Goal: Task Accomplishment & Management: Complete application form

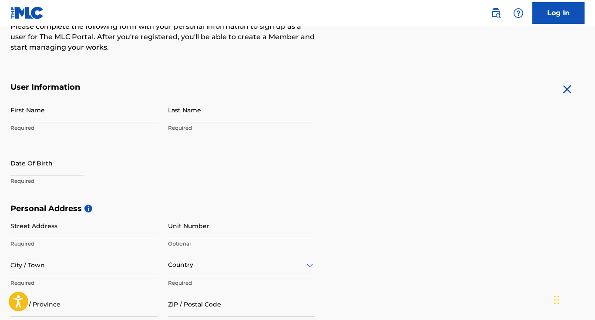
click at [60, 111] on input "First Name" at bounding box center [83, 109] width 147 height 25
type input "[PERSON_NAME]"
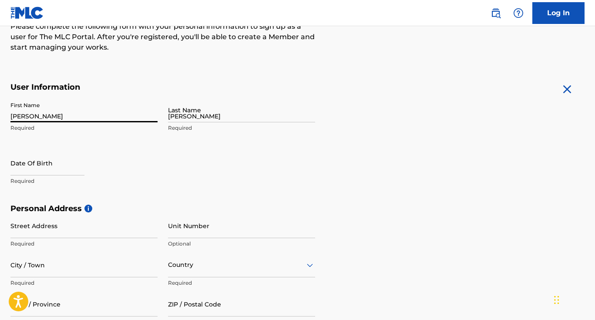
type input "3765 wasatch ave"
type input "Los Angeles"
type input "[GEOGRAPHIC_DATA]"
type input "CA"
type input "90066"
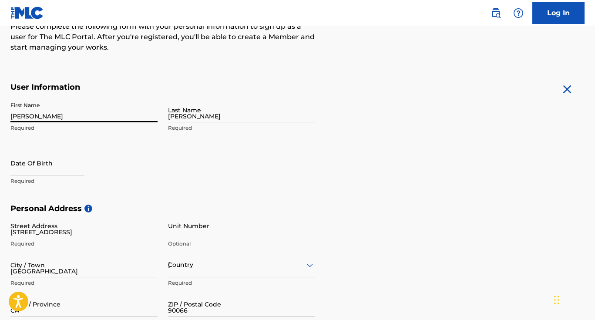
type input "310"
type input "7532808"
type input "[EMAIL_ADDRESS][DOMAIN_NAME]"
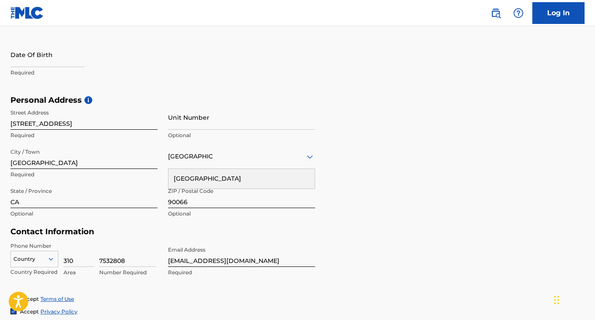
scroll to position [231, 0]
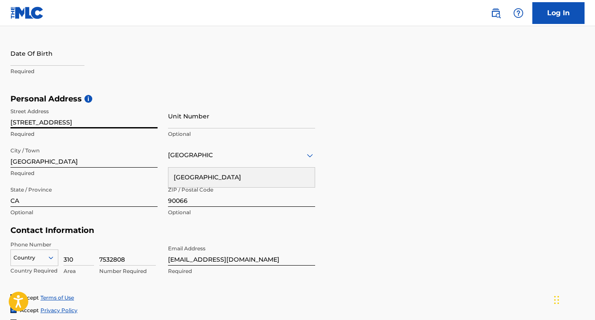
drag, startPoint x: 75, startPoint y: 118, endPoint x: 93, endPoint y: 123, distance: 18.5
click at [93, 123] on input "3765 wasatch ave" at bounding box center [83, 116] width 147 height 25
type input "[STREET_ADDRESS]"
drag, startPoint x: 106, startPoint y: 125, endPoint x: 62, endPoint y: 155, distance: 53.6
click at [62, 155] on div "Street Address 532 E 5th St Required Unit Number Optional City / Town Los Angel…" at bounding box center [162, 162] width 304 height 117
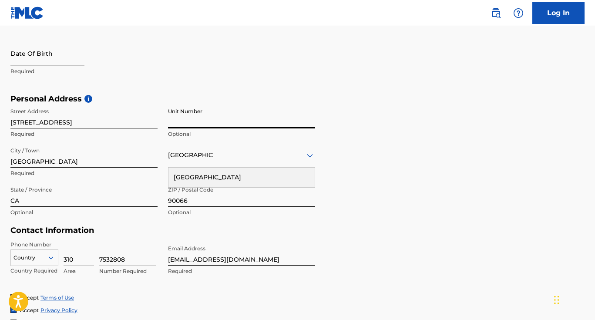
click at [199, 123] on input "Unit Number" at bounding box center [241, 116] width 147 height 25
type input "APT 2F"
click at [76, 163] on input "Los Angeles" at bounding box center [83, 155] width 147 height 25
type input "[US_STATE]"
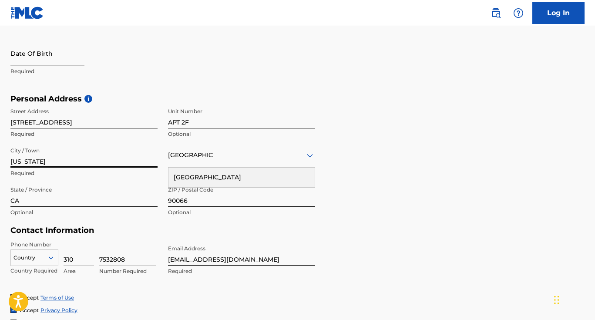
click at [189, 202] on input "90066" at bounding box center [241, 194] width 147 height 25
type input "10009"
click at [116, 200] on input "CA" at bounding box center [83, 194] width 147 height 25
type input "[US_STATE]"
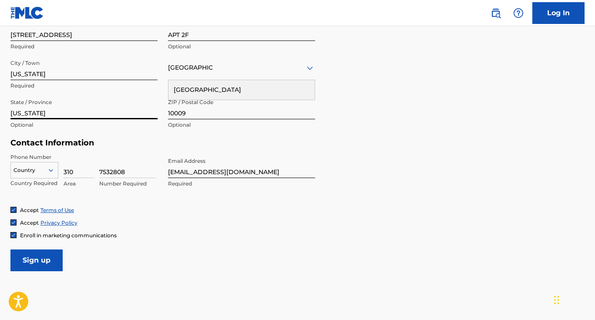
scroll to position [336, 0]
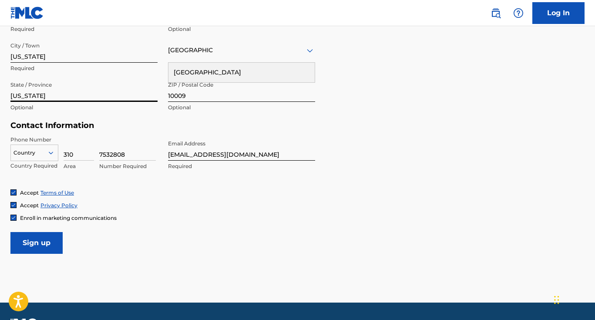
click at [48, 157] on div "Country" at bounding box center [34, 150] width 48 height 13
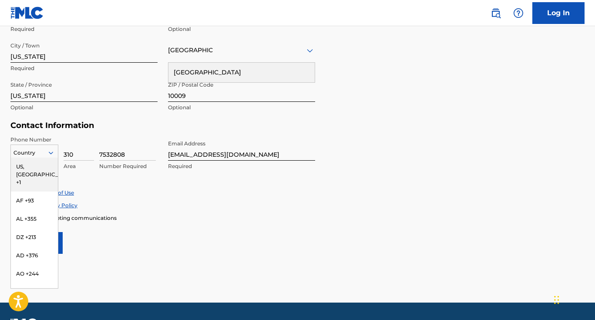
click at [45, 166] on div "US, [GEOGRAPHIC_DATA] +1" at bounding box center [34, 174] width 47 height 34
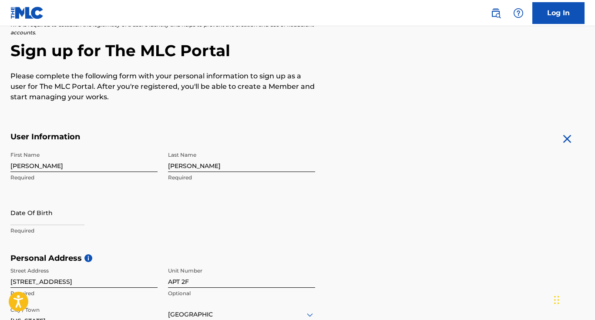
scroll to position [72, 0]
click at [27, 217] on input "text" at bounding box center [47, 213] width 74 height 25
select select "8"
select select "2025"
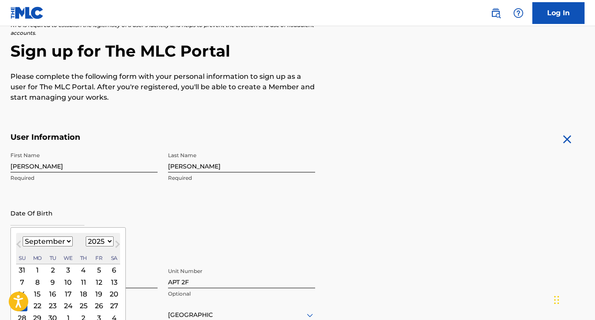
click at [68, 239] on select "January February March April May June July August September October November De…" at bounding box center [48, 241] width 50 height 10
select select "0"
click at [23, 236] on select "January February March April May June July August September October November De…" at bounding box center [48, 241] width 50 height 10
click at [100, 240] on select "1899 1900 1901 1902 1903 1904 1905 1906 1907 1908 1909 1910 1911 1912 1913 1914…" at bounding box center [100, 241] width 28 height 10
select select "2004"
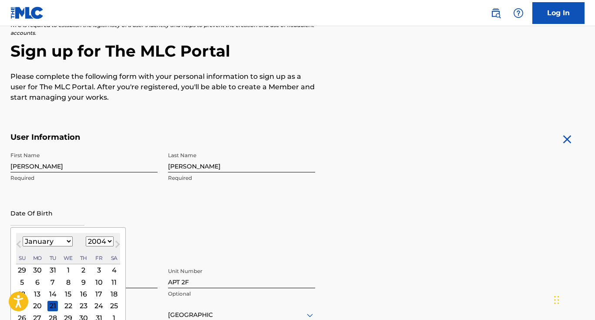
click at [86, 236] on select "1899 1900 1901 1902 1903 1904 1905 1906 1907 1908 1909 1910 1911 1912 1913 1914…" at bounding box center [100, 241] width 28 height 10
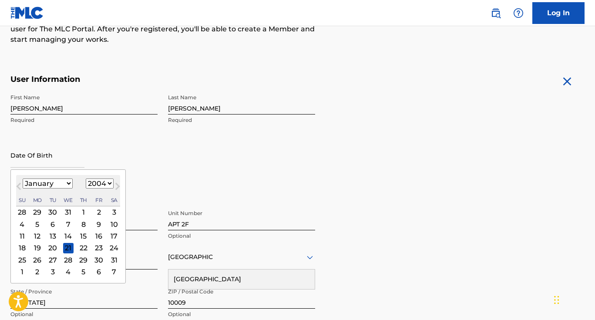
scroll to position [139, 0]
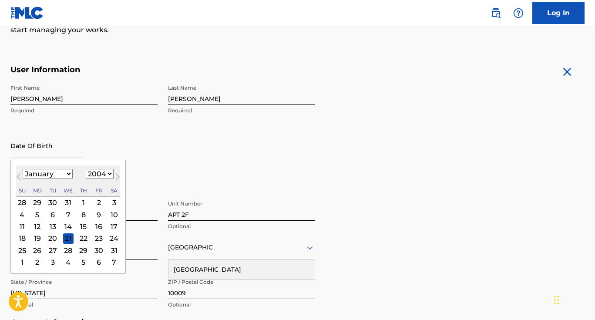
click at [111, 228] on div "17" at bounding box center [114, 226] width 10 height 10
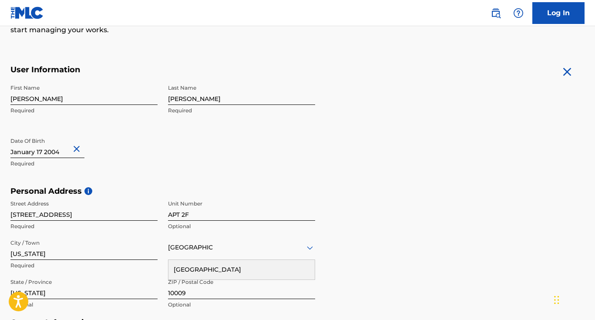
scroll to position [360, 0]
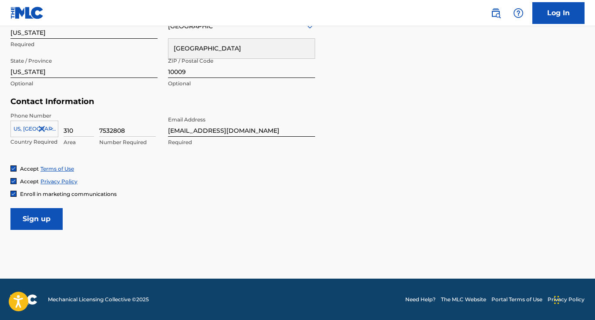
click at [39, 220] on input "Sign up" at bounding box center [36, 219] width 52 height 22
click at [41, 218] on input "Sign up" at bounding box center [36, 219] width 52 height 22
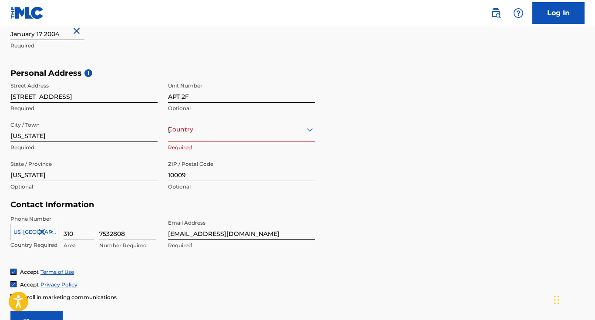
scroll to position [252, 0]
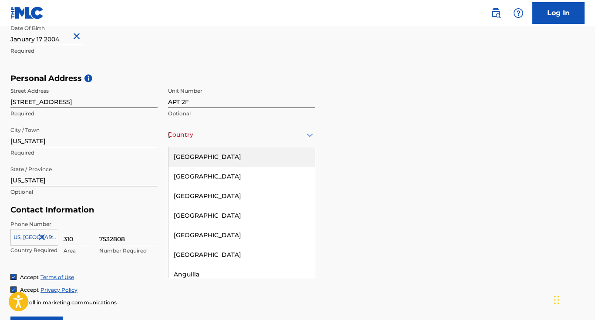
click at [205, 131] on div "[GEOGRAPHIC_DATA]" at bounding box center [241, 134] width 147 height 11
click at [204, 153] on div "[GEOGRAPHIC_DATA]" at bounding box center [241, 157] width 146 height 20
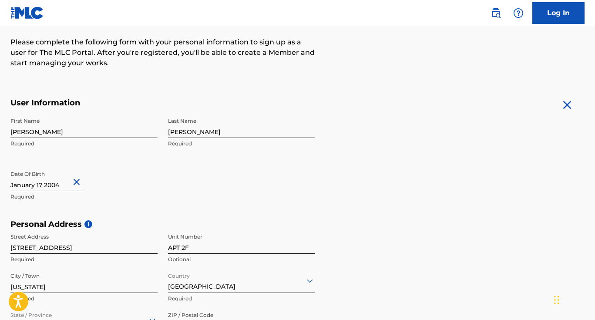
scroll to position [360, 0]
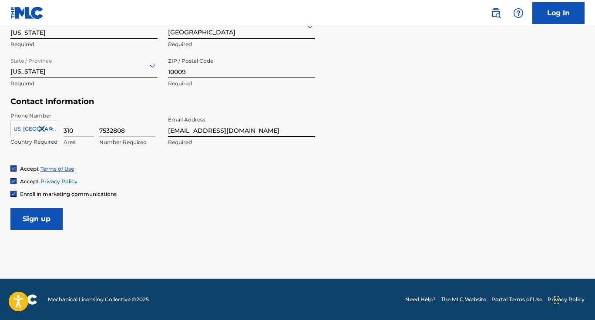
click at [53, 216] on input "Sign up" at bounding box center [36, 219] width 52 height 22
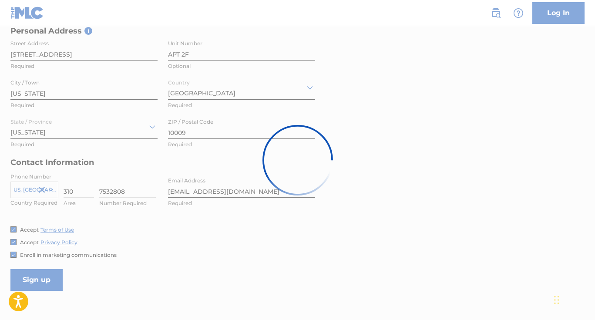
scroll to position [300, 0]
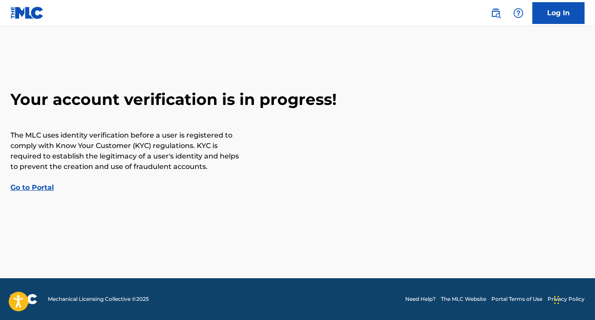
click at [36, 184] on link "Go to Portal" at bounding box center [31, 187] width 43 height 8
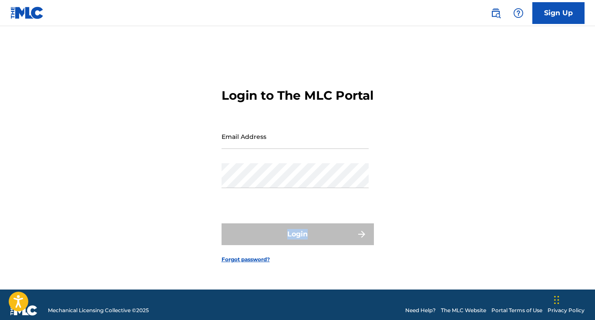
click at [36, 184] on div "Login to The MLC Portal Email Address Password Login Forgot password?" at bounding box center [297, 168] width 595 height 241
click at [280, 149] on input "Email Address" at bounding box center [294, 136] width 147 height 25
type input "[EMAIL_ADDRESS][DOMAIN_NAME]"
click at [265, 92] on h3 "Login to The MLC Portal" at bounding box center [297, 95] width 152 height 15
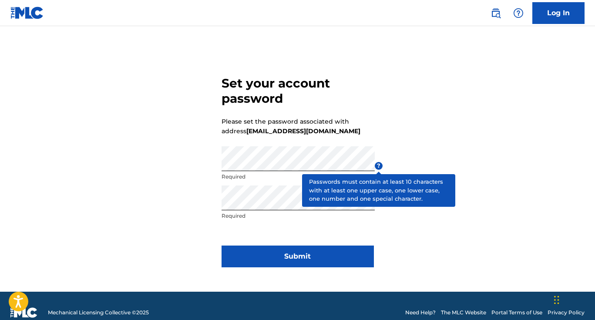
click at [379, 164] on span "?" at bounding box center [378, 166] width 8 height 8
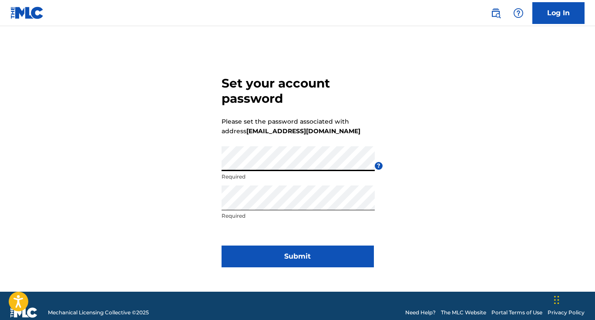
click at [97, 163] on div "Set your account password Please set the password associated with address [EMAI…" at bounding box center [297, 170] width 595 height 244
click at [278, 250] on button "Submit" at bounding box center [297, 256] width 152 height 22
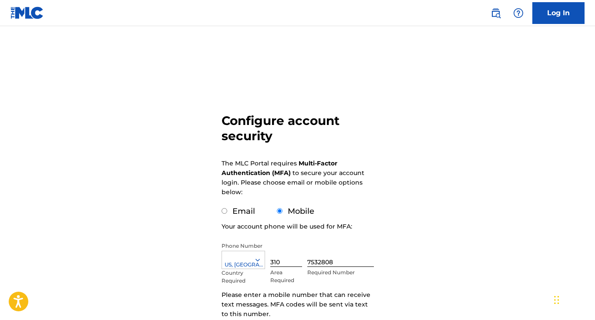
scroll to position [99, 0]
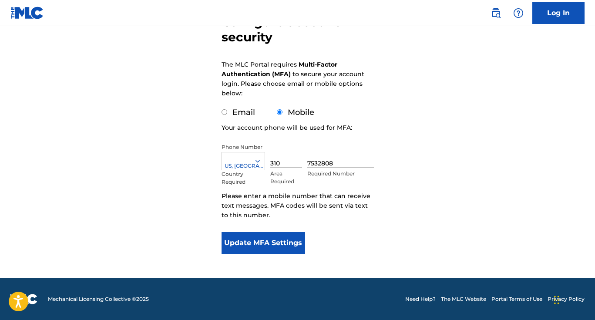
click at [248, 157] on div at bounding box center [243, 161] width 43 height 10
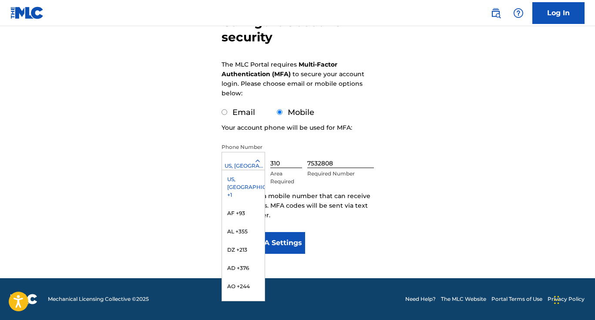
click at [247, 179] on div "US, [GEOGRAPHIC_DATA] +1" at bounding box center [243, 187] width 43 height 34
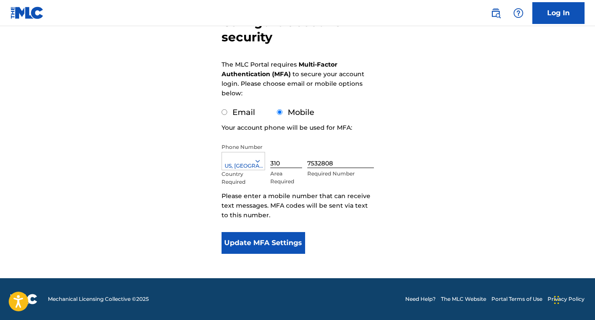
click at [301, 245] on button "Update MFA Settings" at bounding box center [263, 243] width 84 height 22
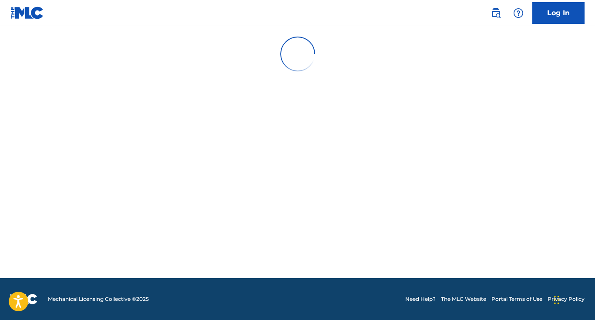
scroll to position [0, 0]
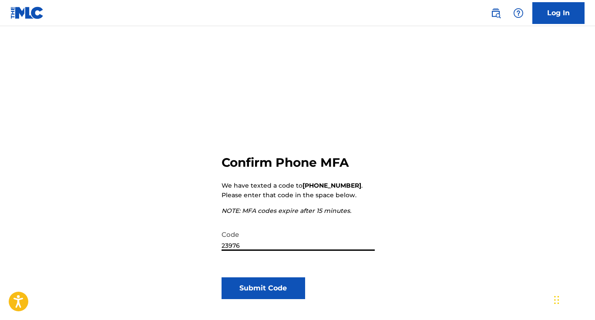
type input "239768"
click button "Submit Code" at bounding box center [263, 288] width 84 height 22
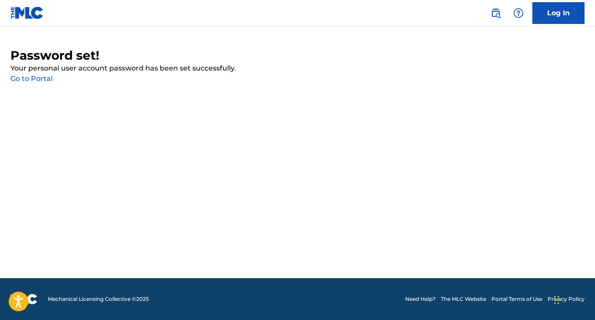
click at [37, 72] on p "Your personal user account password has been set successfully." at bounding box center [297, 68] width 574 height 10
click at [36, 79] on link "Go to Portal" at bounding box center [31, 78] width 42 height 8
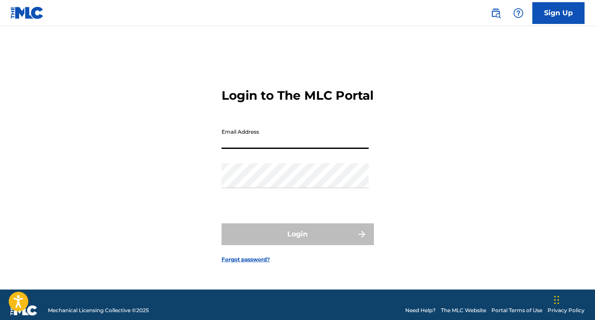
click at [245, 141] on input "Email Address" at bounding box center [294, 136] width 147 height 25
type input "[EMAIL_ADDRESS][DOMAIN_NAME]"
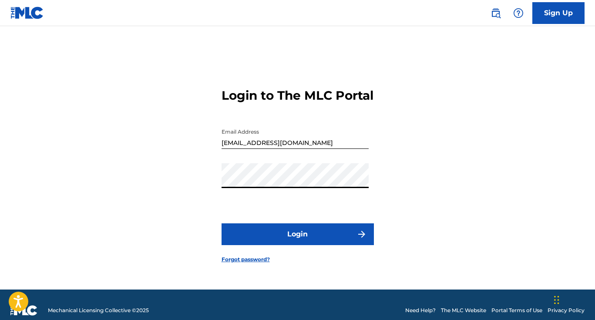
click at [221, 223] on button "Login" at bounding box center [297, 234] width 152 height 22
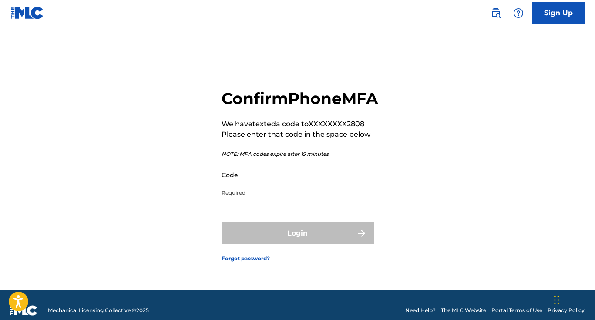
click at [260, 187] on input "Code" at bounding box center [294, 174] width 147 height 25
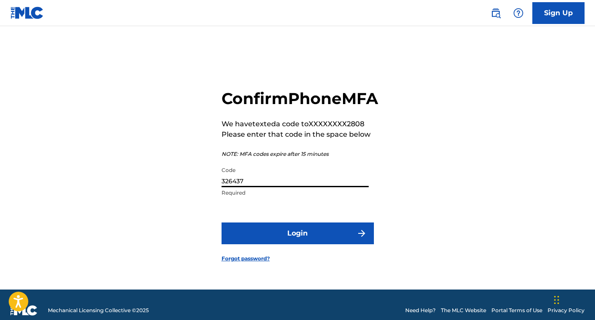
type input "326437"
click at [311, 244] on button "Login" at bounding box center [297, 233] width 152 height 22
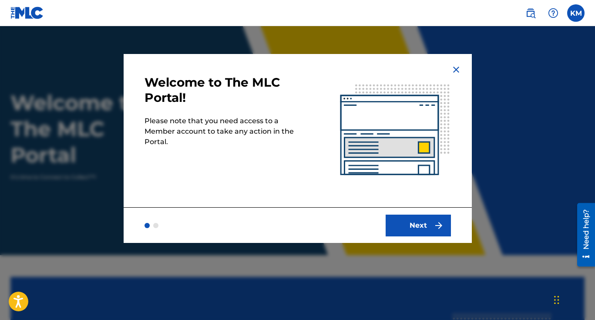
click at [424, 227] on button "Next" at bounding box center [417, 225] width 65 height 22
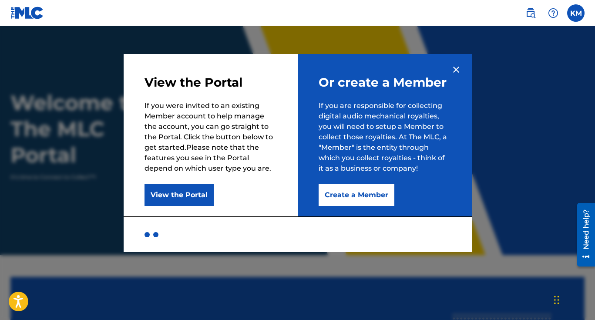
click at [335, 197] on button "Create a Member" at bounding box center [356, 195] width 76 height 22
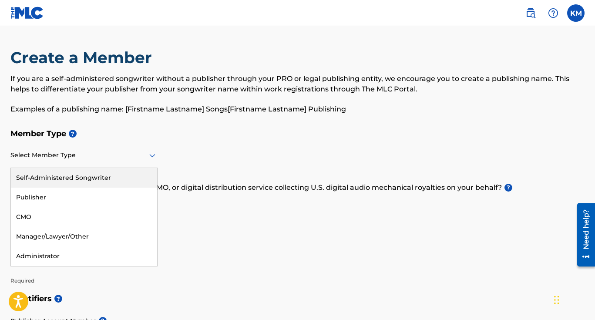
click at [138, 165] on div "Select Member Type" at bounding box center [83, 155] width 147 height 25
click at [117, 175] on div "Self-Administered Songwriter" at bounding box center [84, 178] width 146 height 20
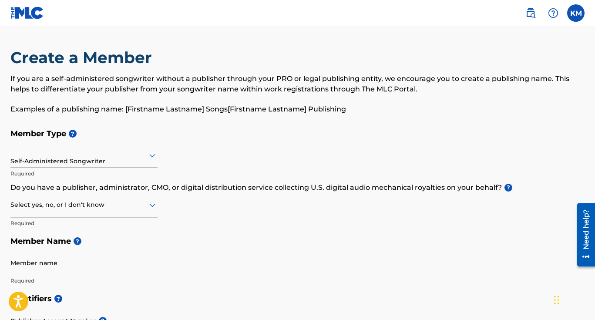
scroll to position [79, 0]
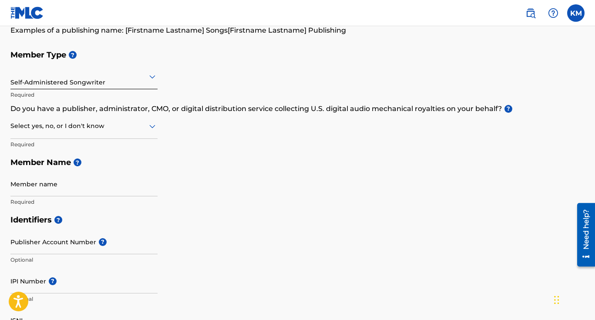
click at [93, 127] on div at bounding box center [83, 125] width 147 height 11
click at [83, 180] on div "I don't know" at bounding box center [84, 188] width 146 height 20
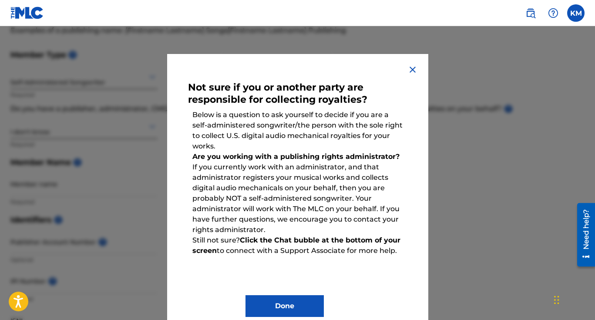
click at [281, 314] on button "Done" at bounding box center [284, 306] width 78 height 22
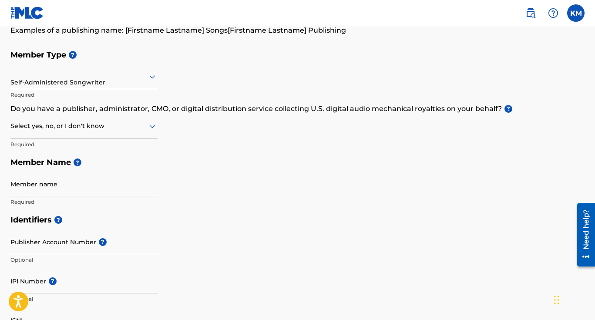
click at [124, 140] on p "Required" at bounding box center [83, 144] width 147 height 8
click at [122, 124] on div at bounding box center [83, 125] width 147 height 11
click at [102, 171] on div "No" at bounding box center [84, 168] width 146 height 20
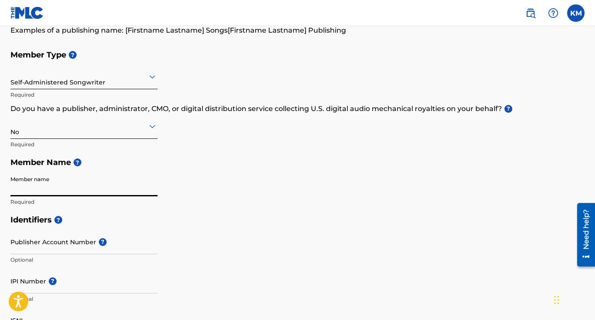
click at [32, 172] on input "Member name" at bounding box center [83, 183] width 147 height 25
type input "[PERSON_NAME]"
type input "[STREET_ADDRESS]"
type input "APT 2F"
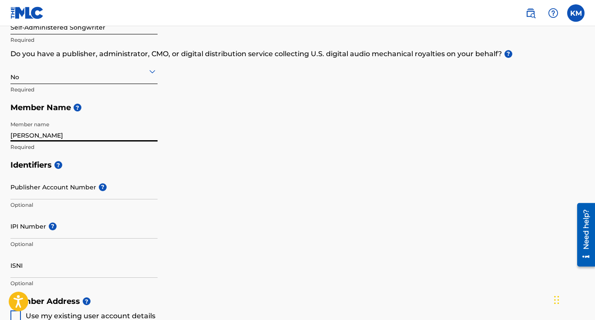
scroll to position [152, 0]
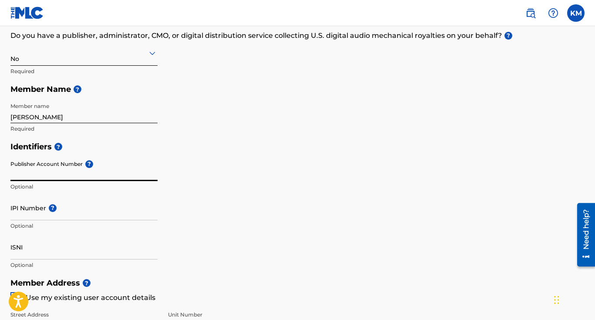
click at [76, 172] on input "Publisher Account Number ?" at bounding box center [83, 168] width 147 height 25
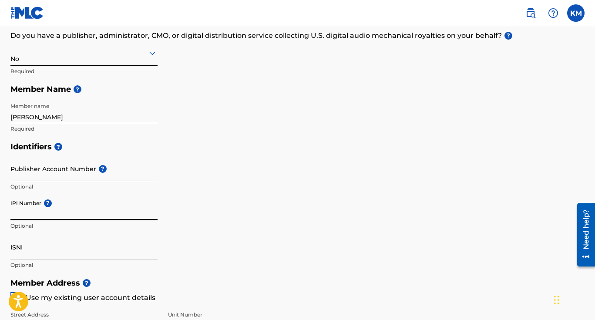
click at [57, 211] on input "IPI Number ?" at bounding box center [83, 207] width 147 height 25
paste input "01232851571"
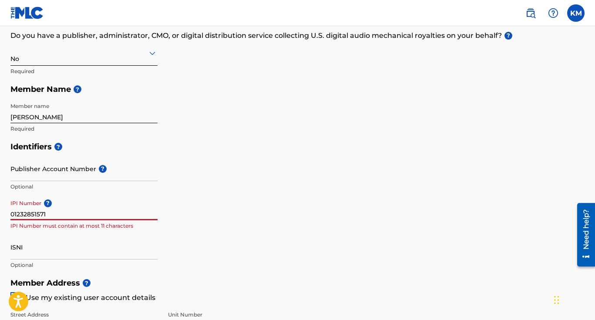
click at [23, 212] on input "01232851571" at bounding box center [83, 207] width 147 height 25
type input "01232851571"
click at [46, 253] on input "ISNI" at bounding box center [83, 246] width 147 height 25
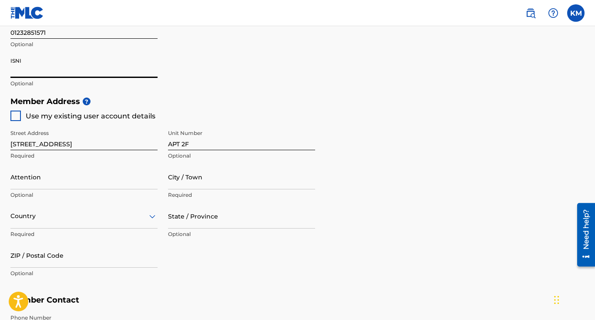
scroll to position [334, 0]
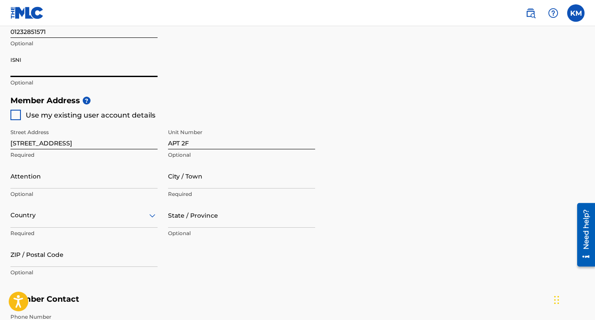
click at [17, 114] on div at bounding box center [15, 115] width 10 height 10
type input "[US_STATE]"
type input "10009"
type input "310"
type input "7532808"
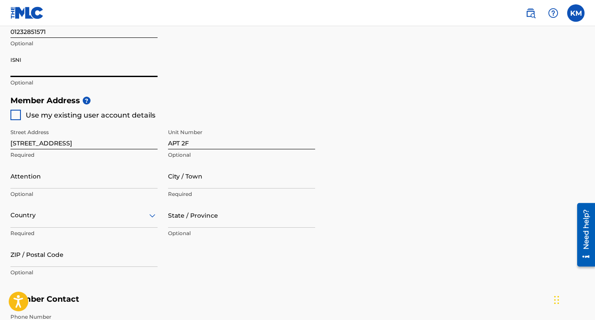
type input "[EMAIL_ADDRESS][DOMAIN_NAME]"
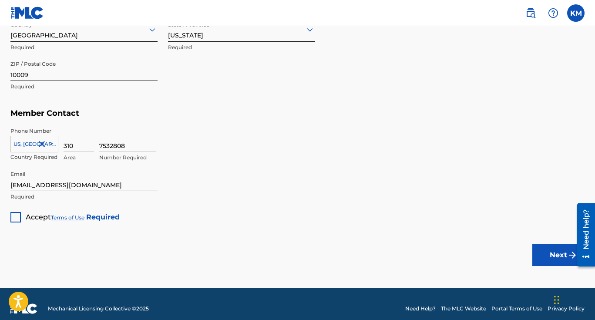
scroll to position [529, 0]
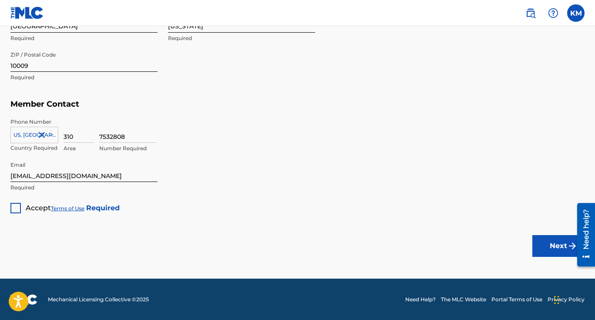
click at [21, 206] on div "Accept Terms of Use Required" at bounding box center [64, 204] width 109 height 17
click at [15, 208] on div at bounding box center [15, 208] width 10 height 10
click at [562, 241] on button "Next" at bounding box center [558, 246] width 52 height 22
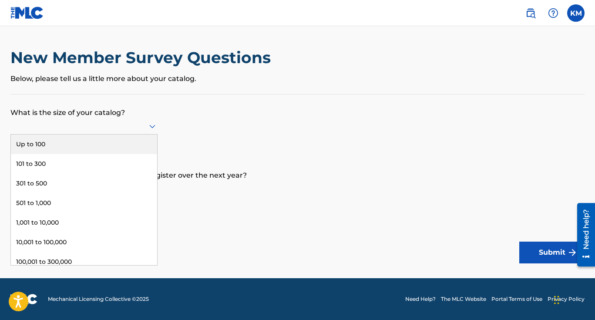
click at [152, 130] on icon at bounding box center [152, 126] width 10 height 10
click at [140, 148] on div "Up to 100" at bounding box center [84, 144] width 146 height 20
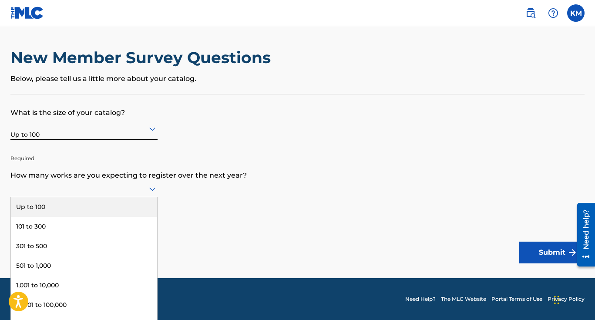
scroll to position [0, 0]
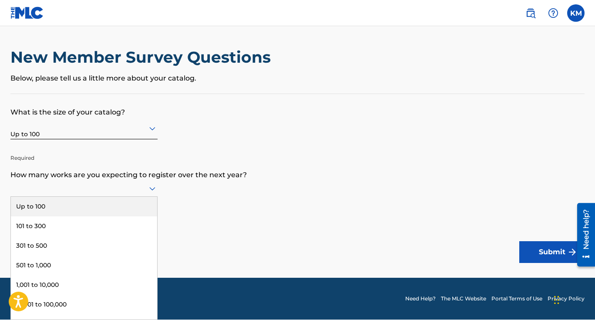
click at [153, 190] on icon at bounding box center [152, 188] width 6 height 3
click at [139, 204] on div "Up to 100" at bounding box center [84, 207] width 146 height 20
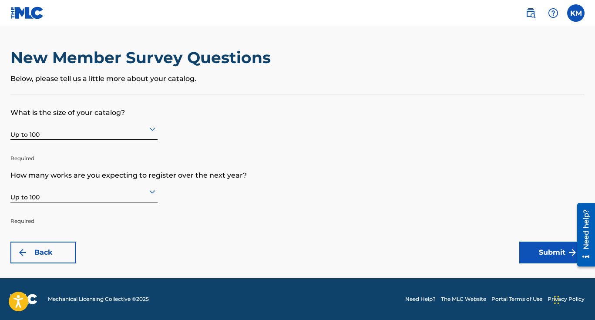
scroll to position [0, 0]
click at [528, 247] on button "Submit" at bounding box center [551, 252] width 65 height 22
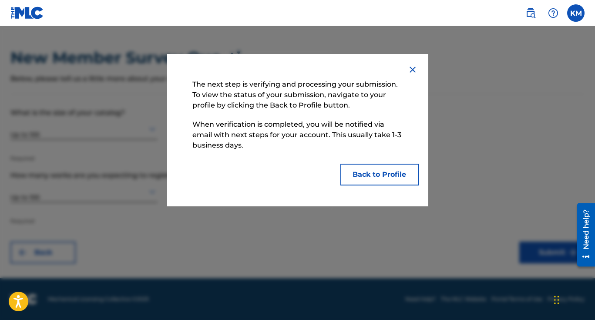
click at [367, 167] on button "Back to Profile" at bounding box center [379, 175] width 78 height 22
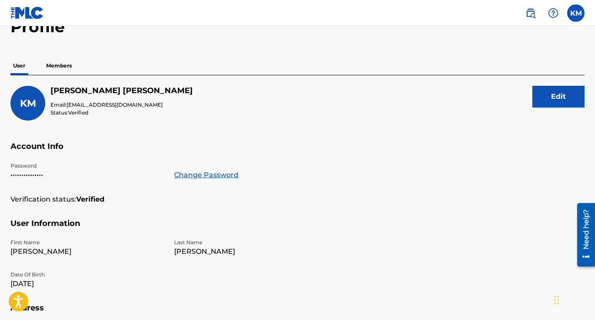
scroll to position [19, 0]
